Goal: Transaction & Acquisition: Book appointment/travel/reservation

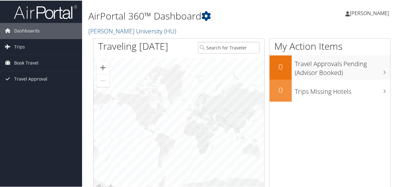
drag, startPoint x: 0, startPoint y: 0, endPoint x: 233, endPoint y: 186, distance: 298.0
click at [172, 81] on div at bounding box center [178, 125] width 171 height 134
click at [14, 62] on span "Book Travel" at bounding box center [26, 63] width 24 height 16
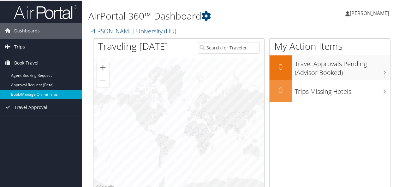
click at [40, 94] on link "Book/Manage Online Trips" at bounding box center [41, 93] width 82 height 9
